Goal: Task Accomplishment & Management: Use online tool/utility

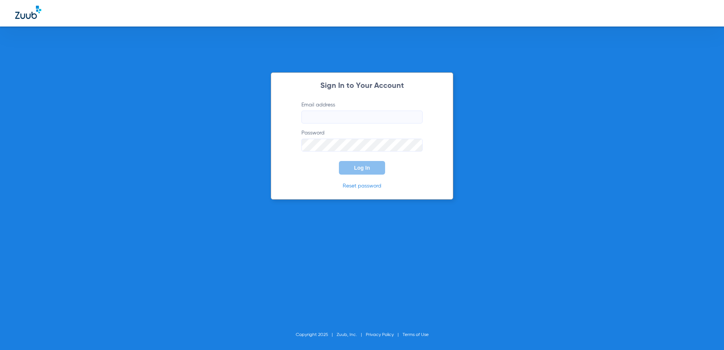
type input "[EMAIL_ADDRESS][DOMAIN_NAME]"
click at [356, 167] on span "Log In" at bounding box center [362, 168] width 16 height 6
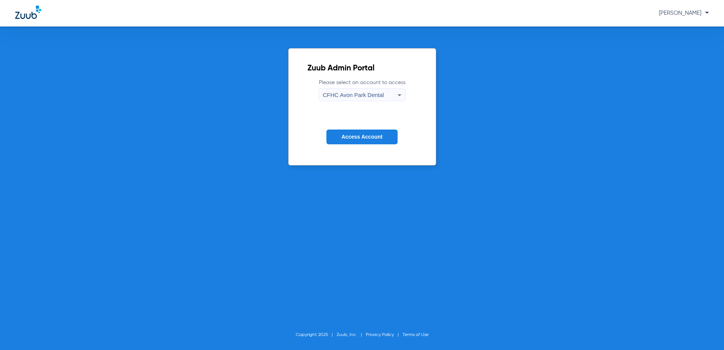
click at [359, 102] on div "CFHC Avon Park Dental" at bounding box center [360, 95] width 75 height 13
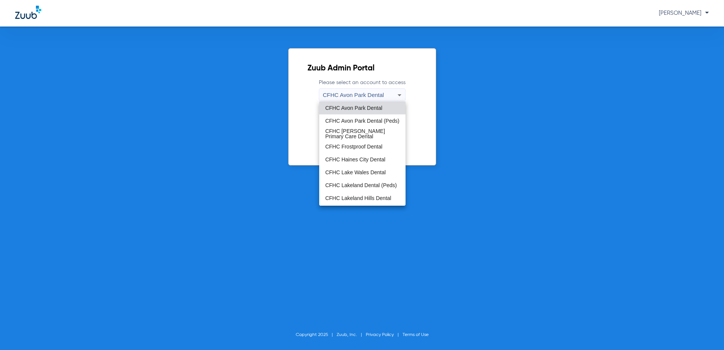
scroll to position [38, 0]
click at [347, 200] on span "CFHC Wauchula Primary Care Dental" at bounding box center [362, 199] width 74 height 11
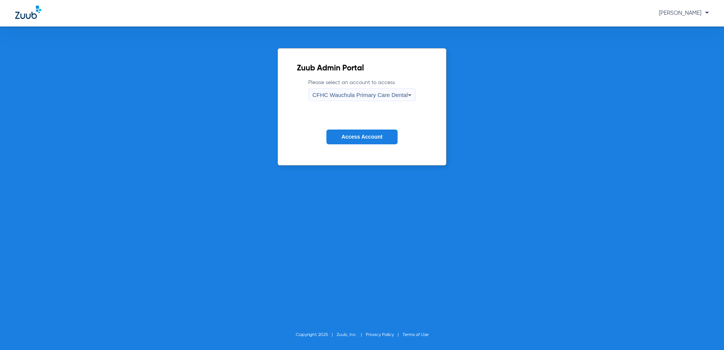
click at [366, 138] on span "Access Account" at bounding box center [362, 137] width 41 height 6
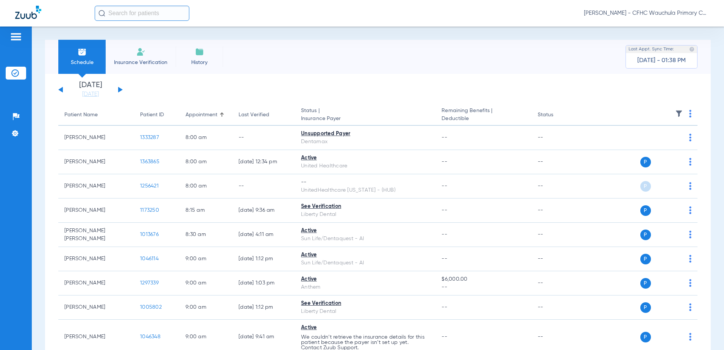
click at [122, 89] on div "[DATE] [DATE] [DATE] [DATE] [DATE] [DATE] [DATE] [DATE] [DATE] [DATE] [DATE] [D…" at bounding box center [90, 89] width 64 height 17
click at [121, 90] on button at bounding box center [120, 90] width 5 height 6
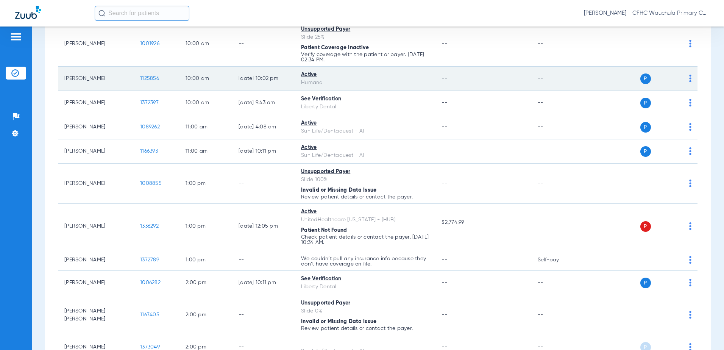
scroll to position [379, 0]
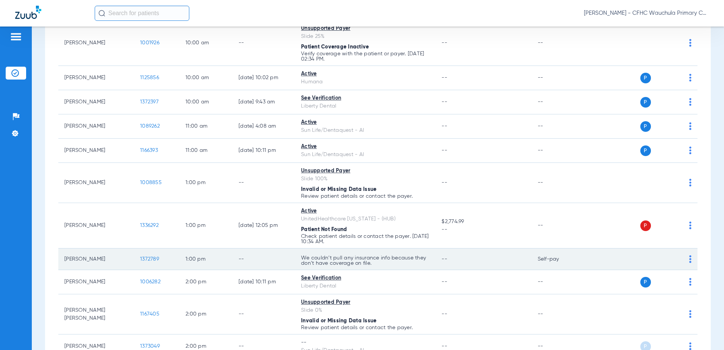
click at [150, 257] on span "1372789" at bounding box center [149, 258] width 19 height 5
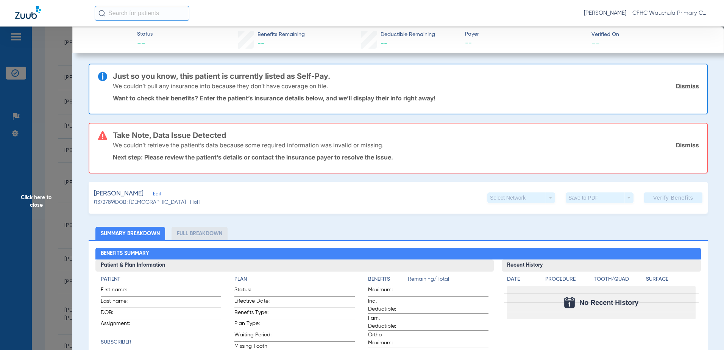
type input "[PERSON_NAME]"
type input "[DATE]"
click at [158, 194] on span "Edit" at bounding box center [156, 194] width 7 height 7
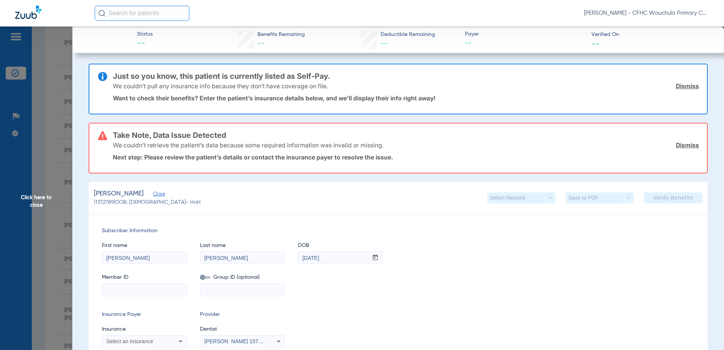
click at [129, 293] on input at bounding box center [144, 290] width 84 height 12
paste input "H63554217"
type input "H63554217"
click at [129, 337] on div "Select an Insurance" at bounding box center [144, 341] width 84 height 9
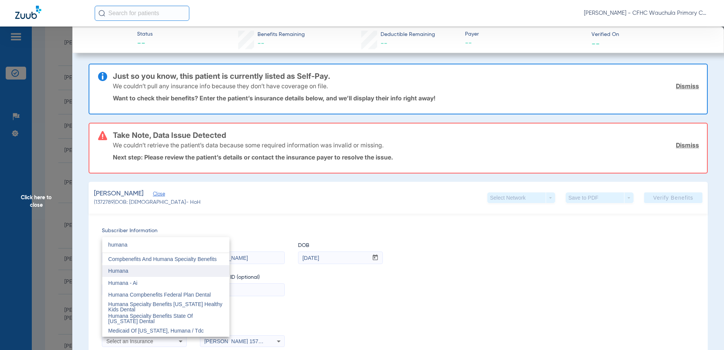
type input "humana"
click at [147, 272] on mat-option "Humana" at bounding box center [165, 271] width 127 height 12
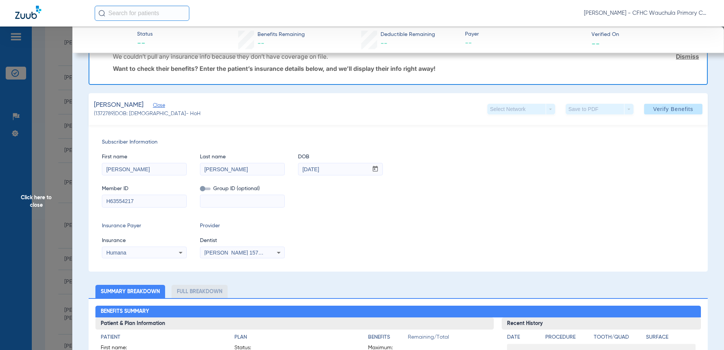
scroll to position [38, 0]
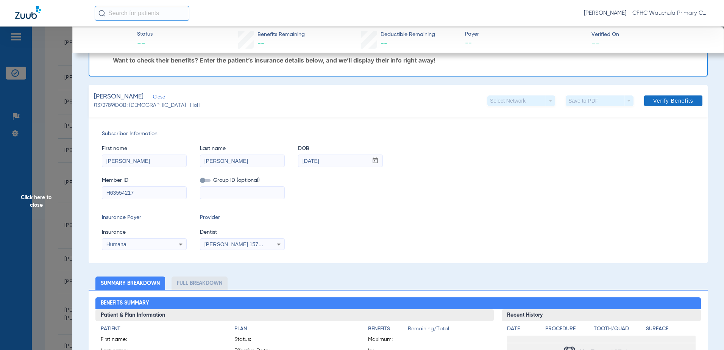
click at [657, 105] on span at bounding box center [673, 101] width 58 height 18
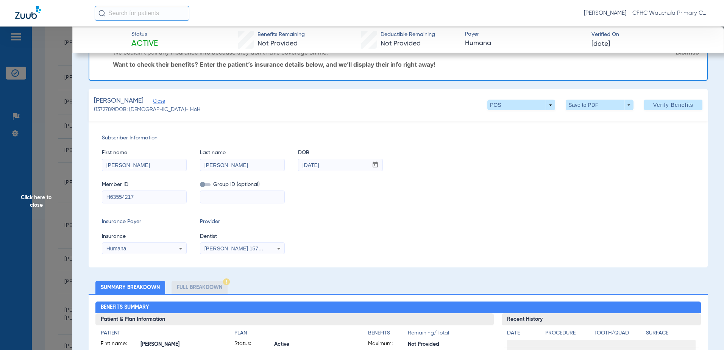
scroll to position [0, 0]
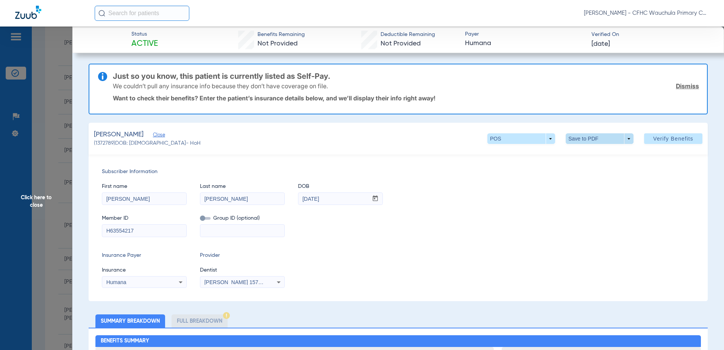
click at [570, 138] on span at bounding box center [600, 138] width 68 height 11
click at [583, 155] on span "Save to PDF" at bounding box center [597, 153] width 30 height 5
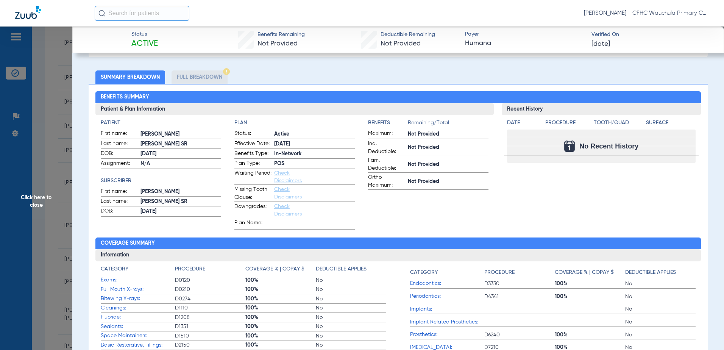
scroll to position [152, 0]
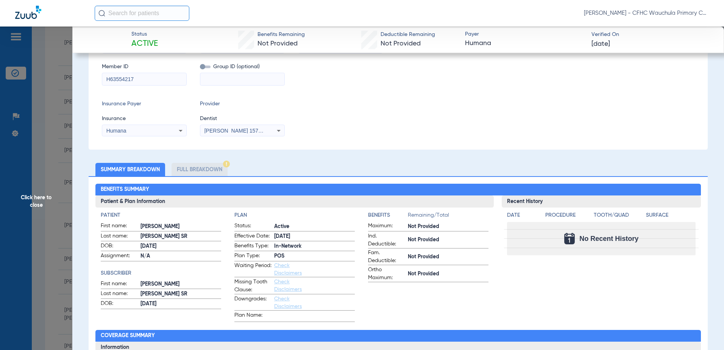
click at [58, 265] on span "Click here to close" at bounding box center [36, 202] width 72 height 350
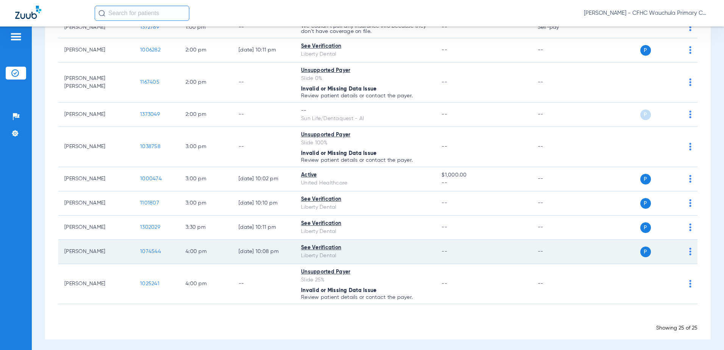
scroll to position [613, 0]
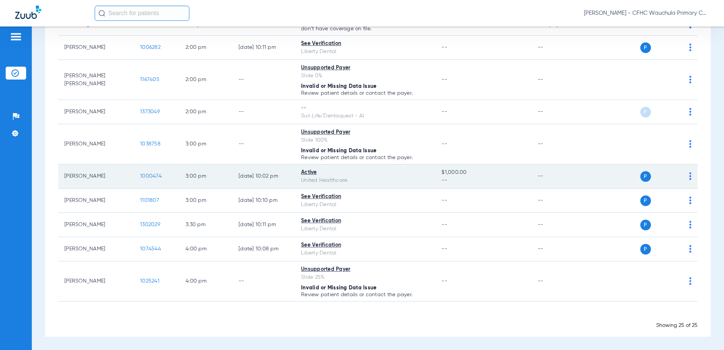
click at [149, 175] on span "1000474" at bounding box center [151, 175] width 22 height 5
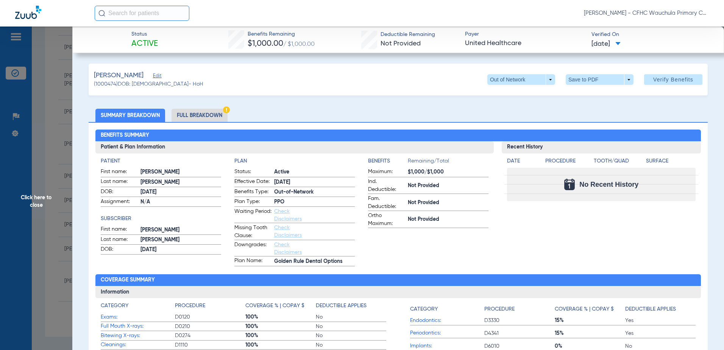
click at [214, 114] on li "Full Breakdown" at bounding box center [200, 115] width 56 height 13
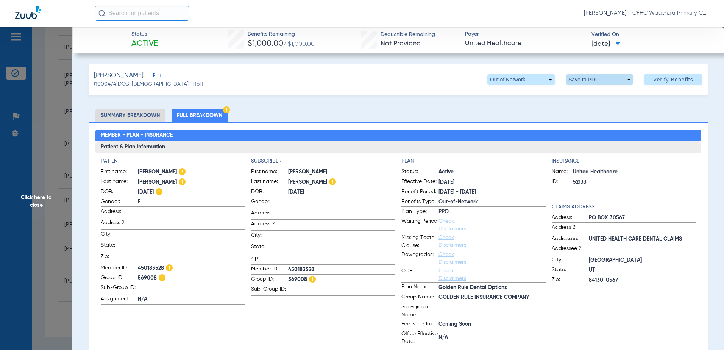
click at [591, 81] on span at bounding box center [600, 79] width 18 height 18
click at [583, 92] on span "Save to PDF" at bounding box center [597, 94] width 30 height 5
click at [42, 128] on span "Click here to close" at bounding box center [36, 202] width 72 height 350
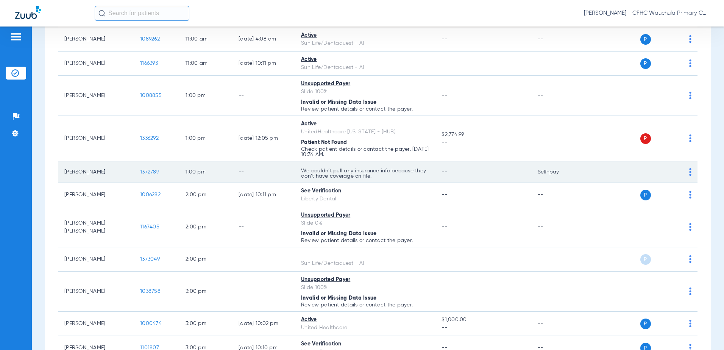
scroll to position [462, 0]
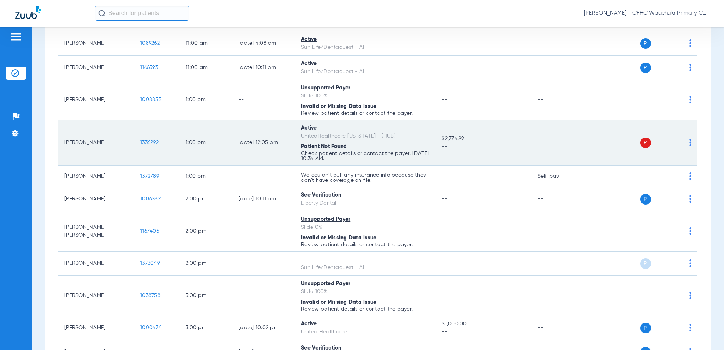
click at [155, 142] on span "1336292" at bounding box center [149, 142] width 19 height 5
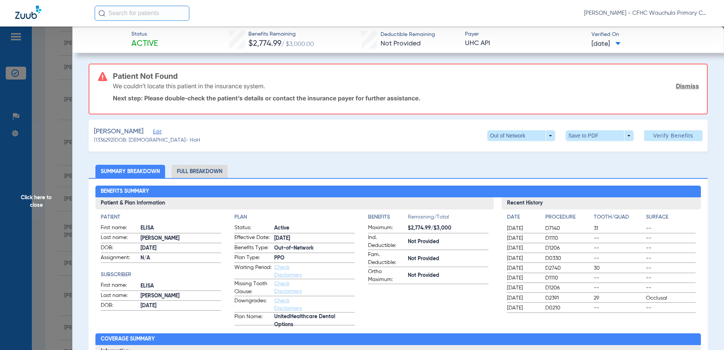
click at [153, 131] on span "Edit" at bounding box center [156, 132] width 7 height 7
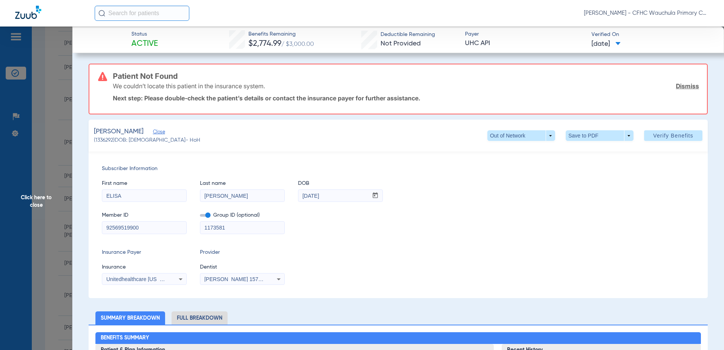
click at [203, 214] on label at bounding box center [205, 215] width 11 height 8
click at [200, 217] on input "checkbox" at bounding box center [200, 217] width 0 height 0
click at [653, 133] on span "Verify Benefits" at bounding box center [673, 136] width 40 height 6
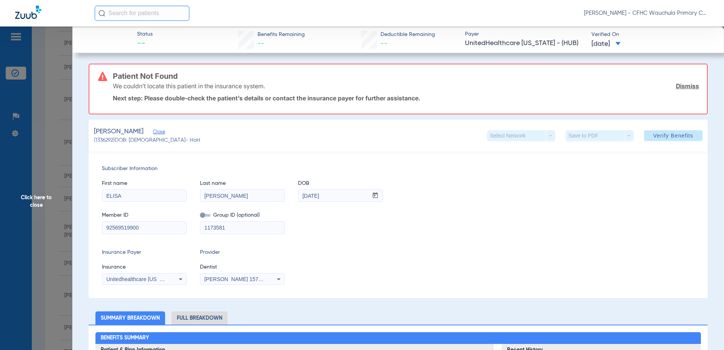
click at [59, 211] on span "Click here to close" at bounding box center [36, 202] width 72 height 350
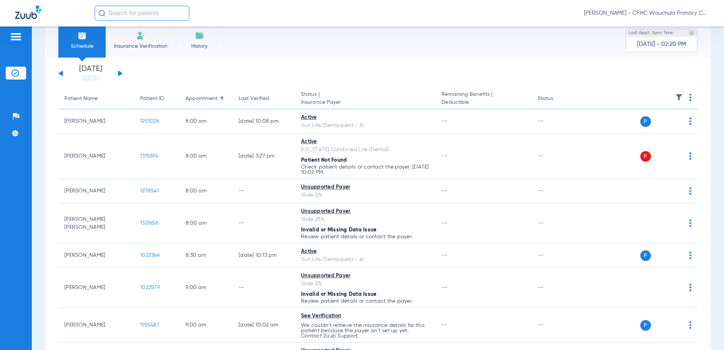
scroll to position [0, 0]
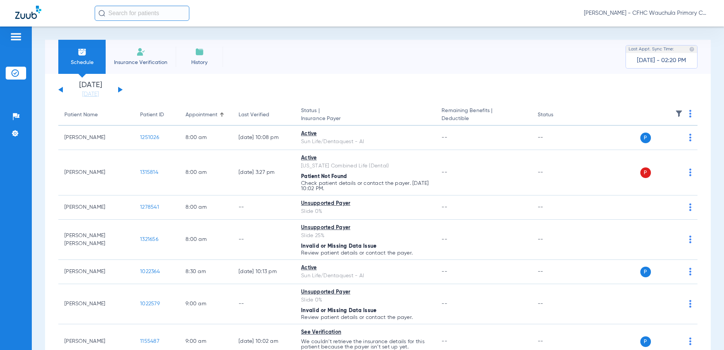
click at [120, 90] on button at bounding box center [120, 90] width 5 height 6
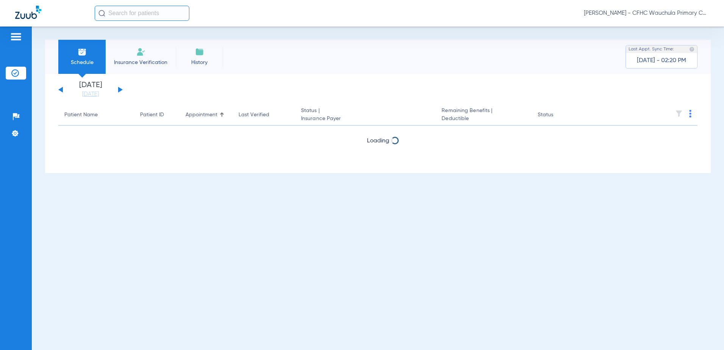
click at [120, 90] on button at bounding box center [120, 90] width 5 height 6
